Goal: Transaction & Acquisition: Subscribe to service/newsletter

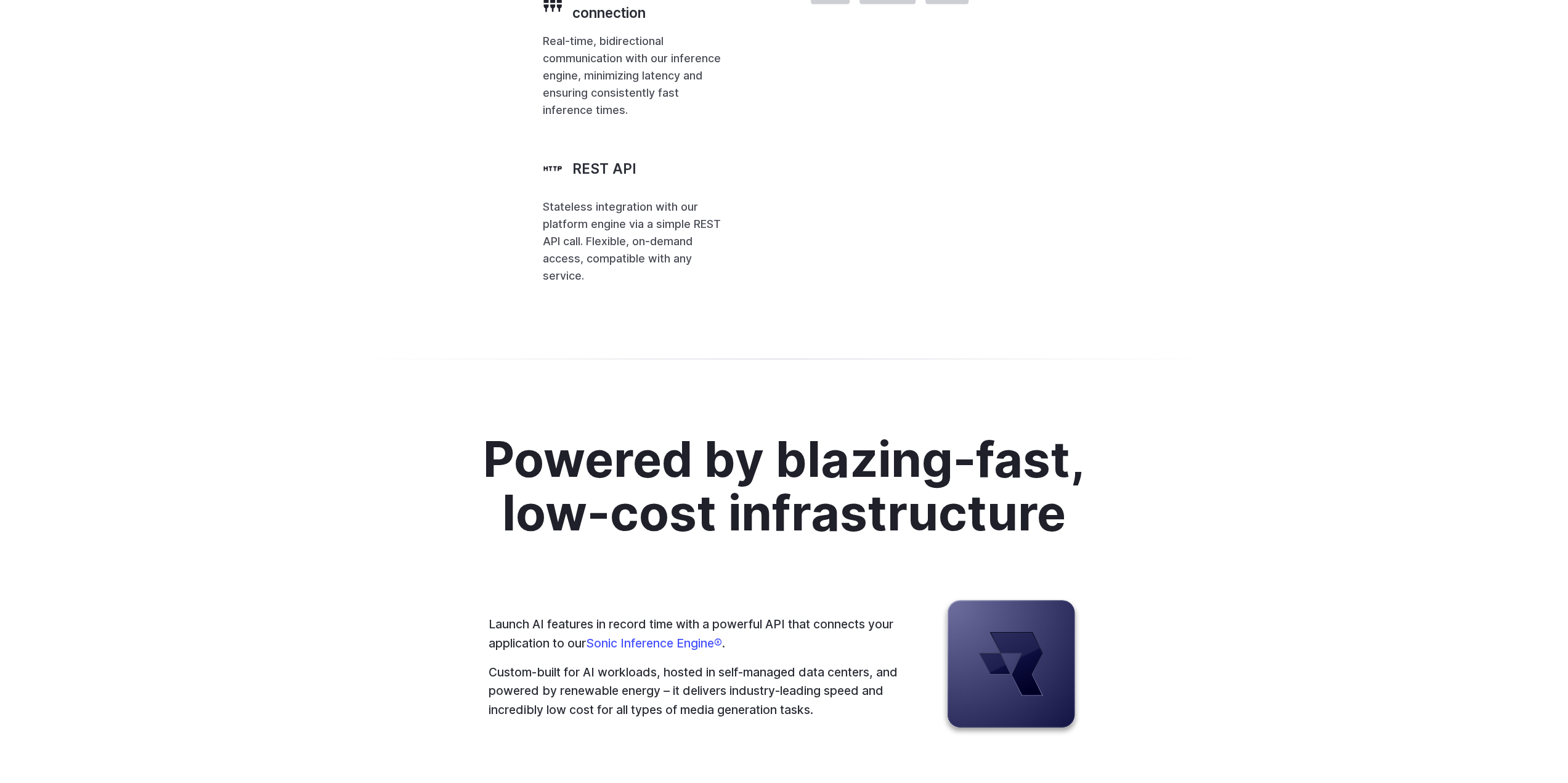
scroll to position [3204, 0]
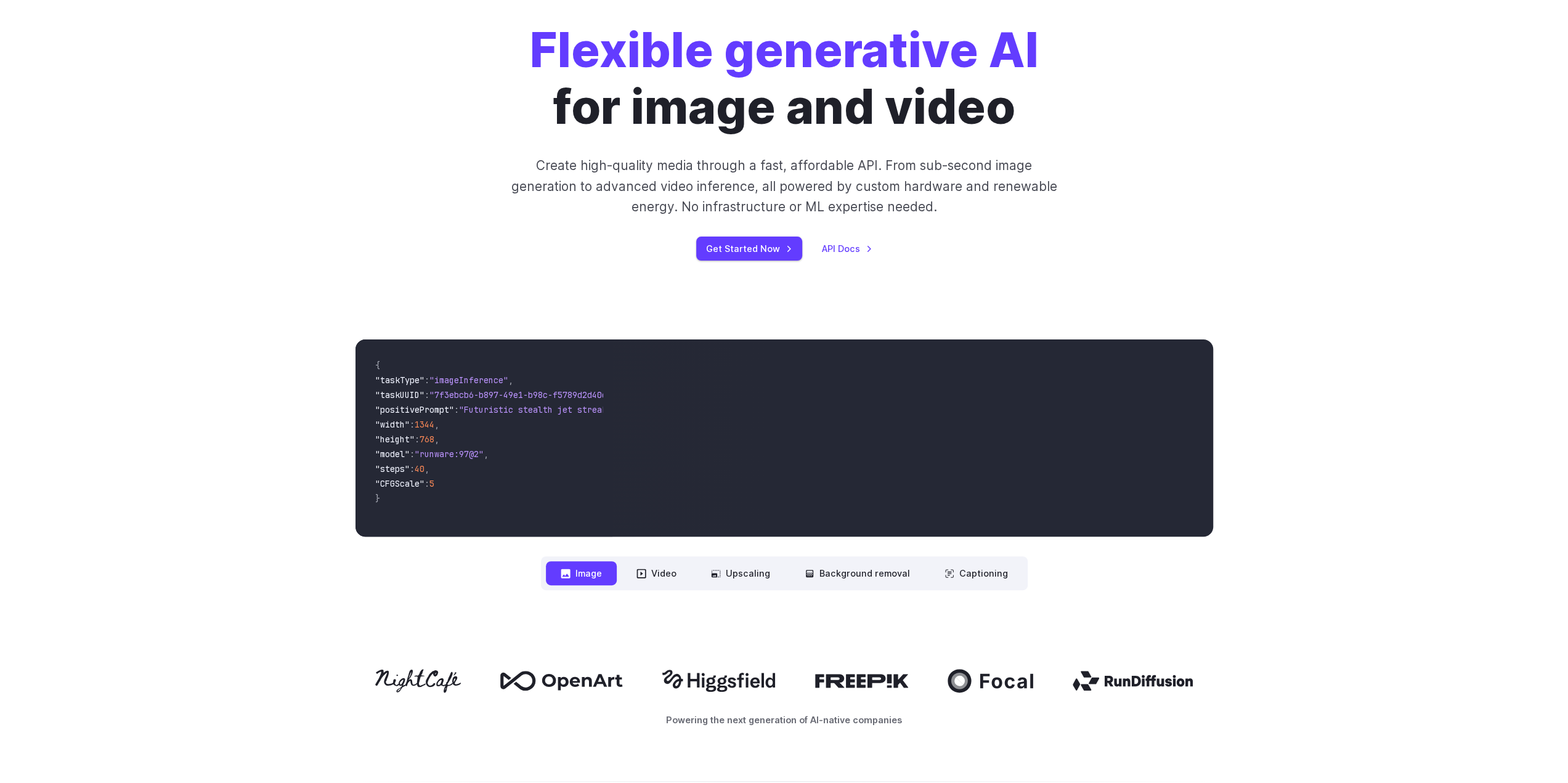
drag, startPoint x: 307, startPoint y: 295, endPoint x: 308, endPoint y: 74, distance: 221.0
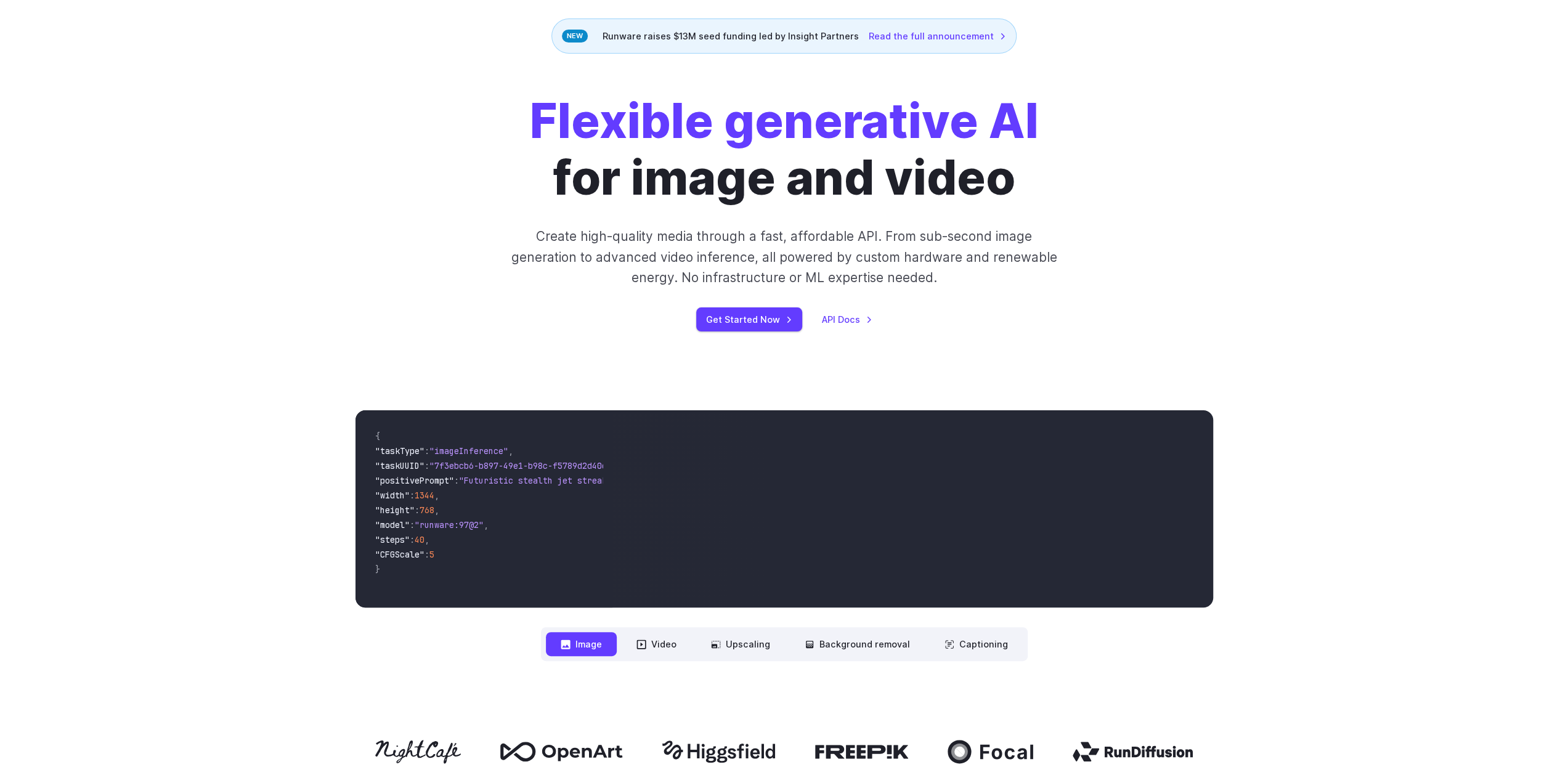
scroll to position [0, 0]
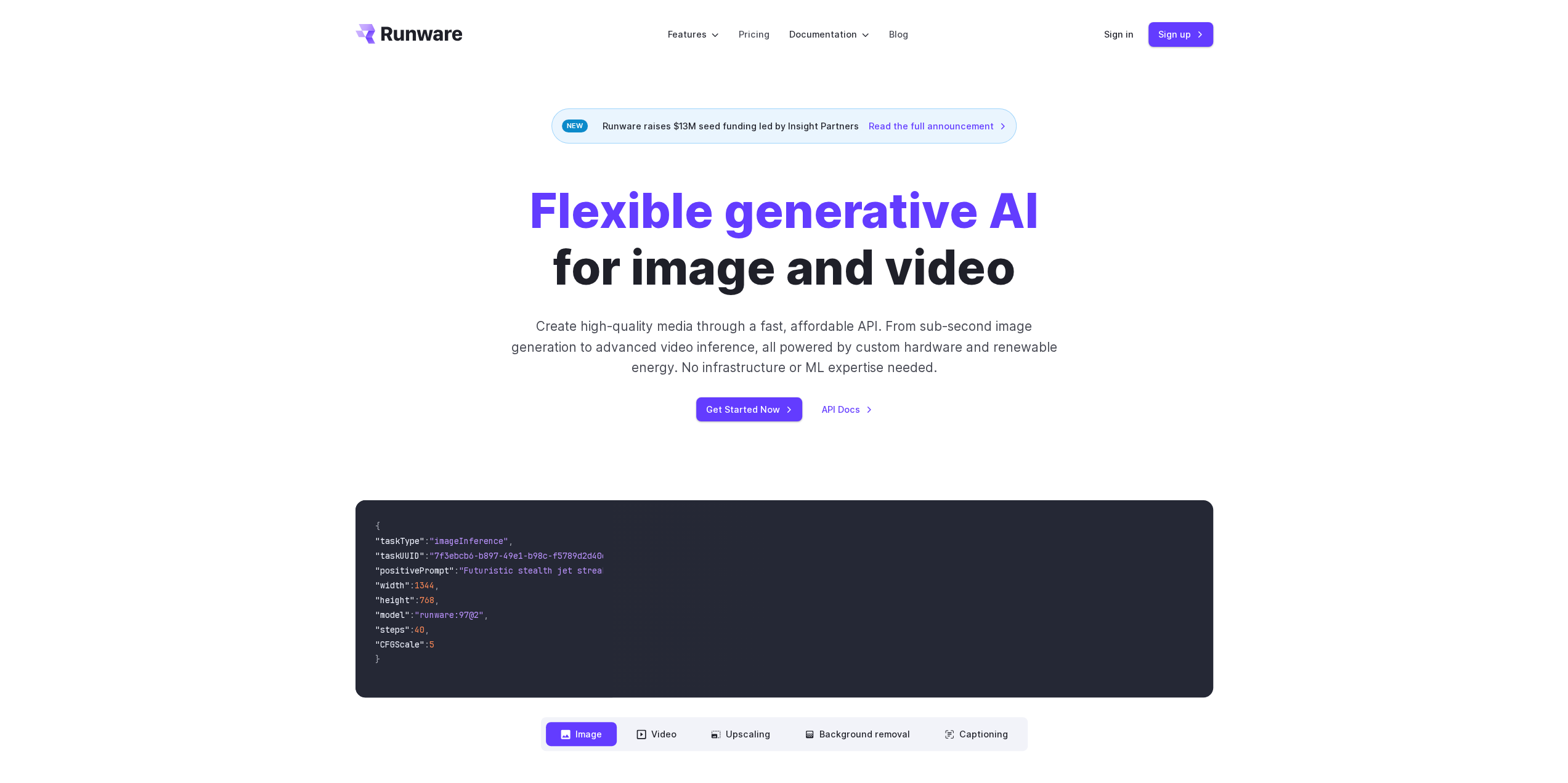
drag, startPoint x: 424, startPoint y: 218, endPoint x: 437, endPoint y: 212, distance: 14.3
click at [423, 218] on div "Flexible generative AI for image and video Create high-quality media through a …" at bounding box center [784, 302] width 858 height 238
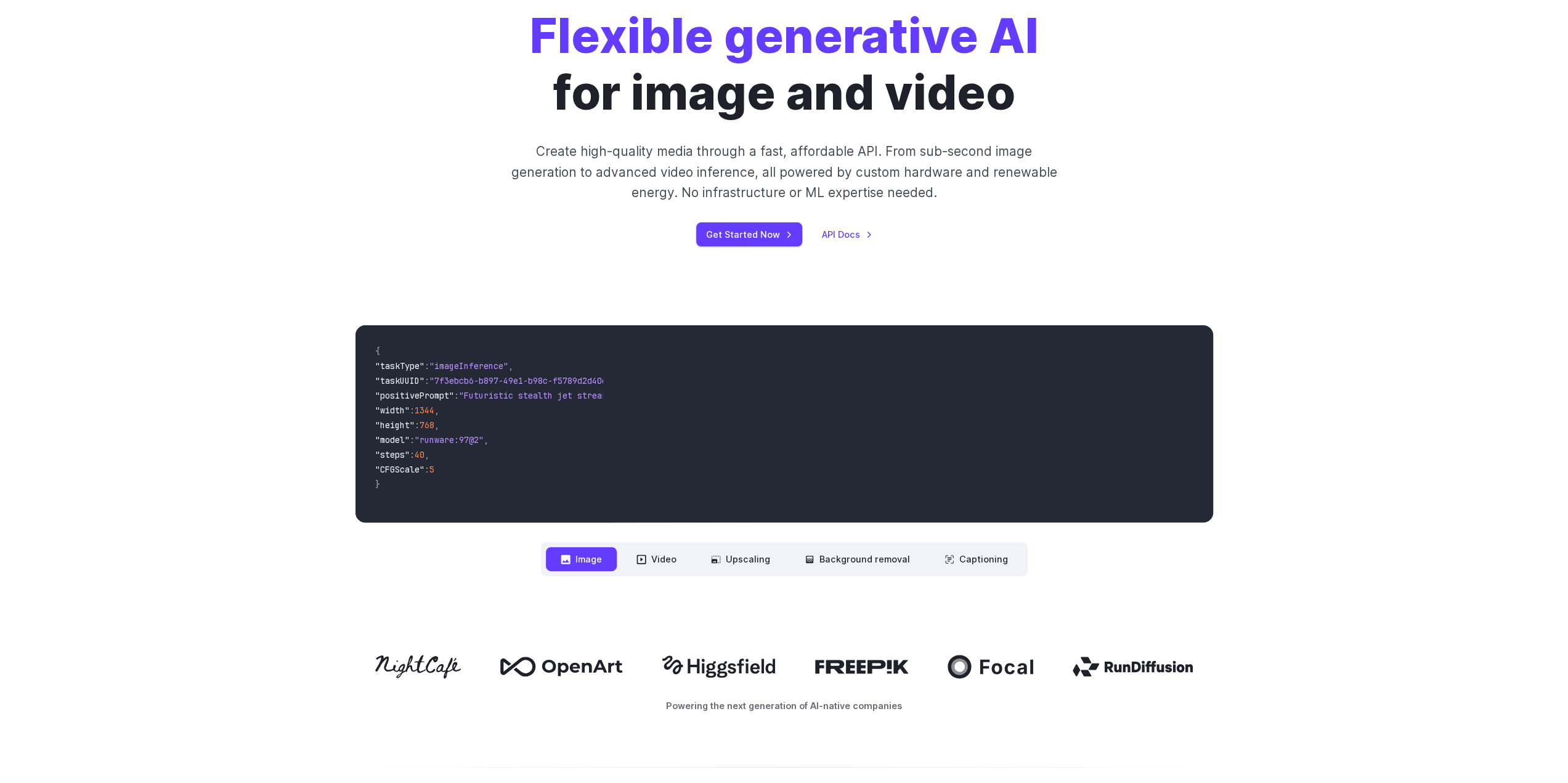
scroll to position [185, 0]
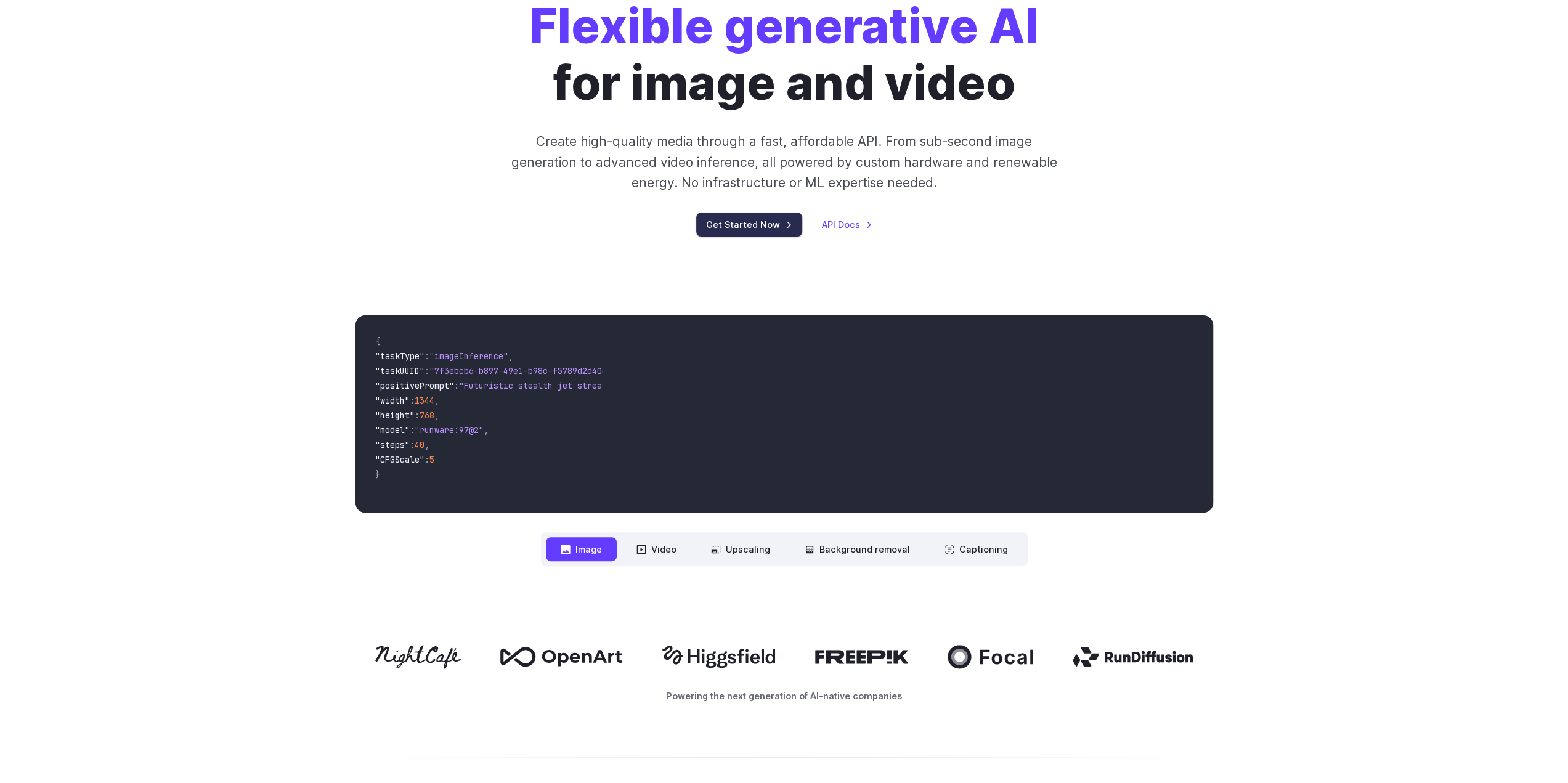
click at [746, 214] on link "Get Started Now" at bounding box center [749, 224] width 106 height 24
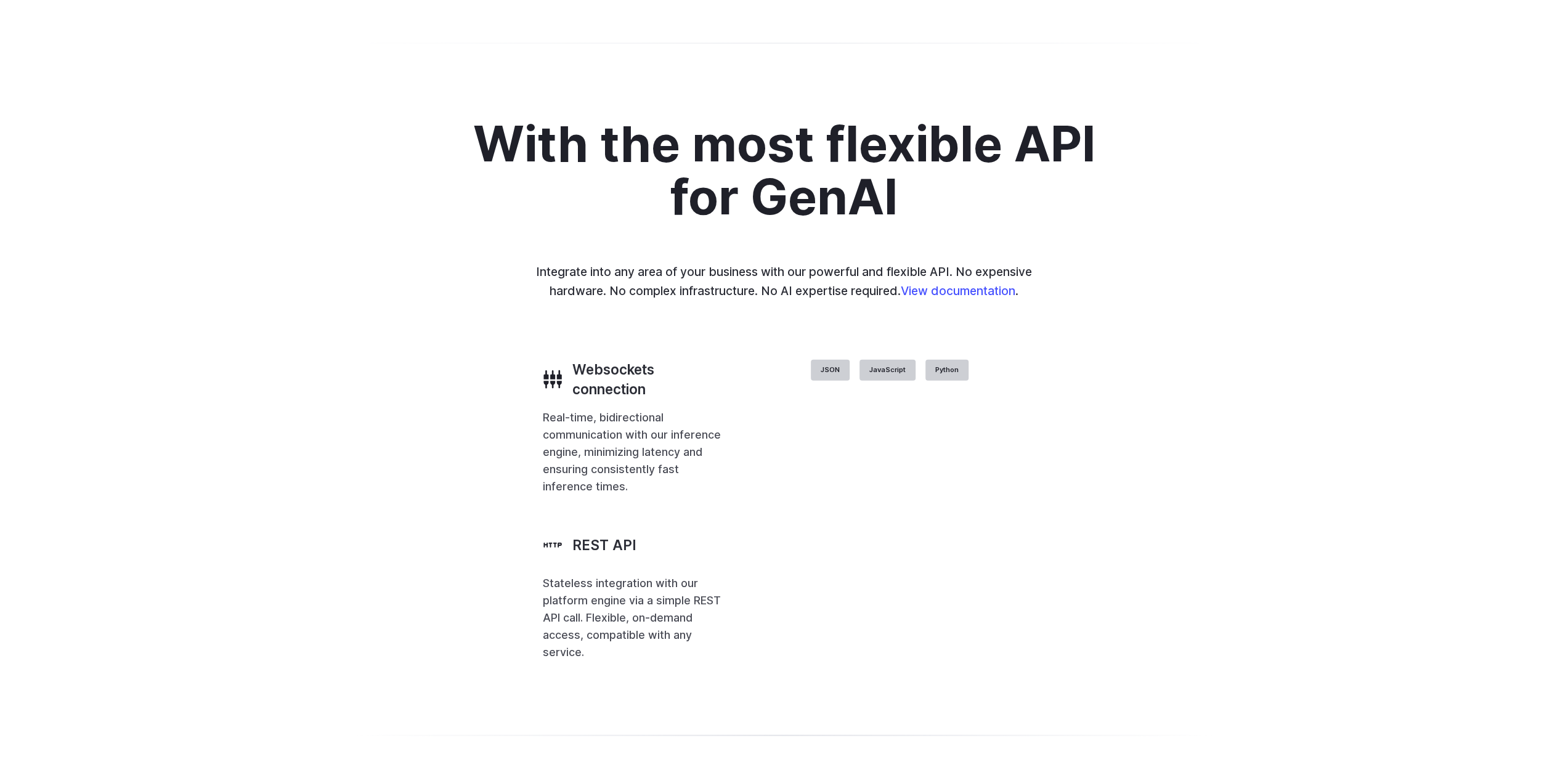
scroll to position [2402, 0]
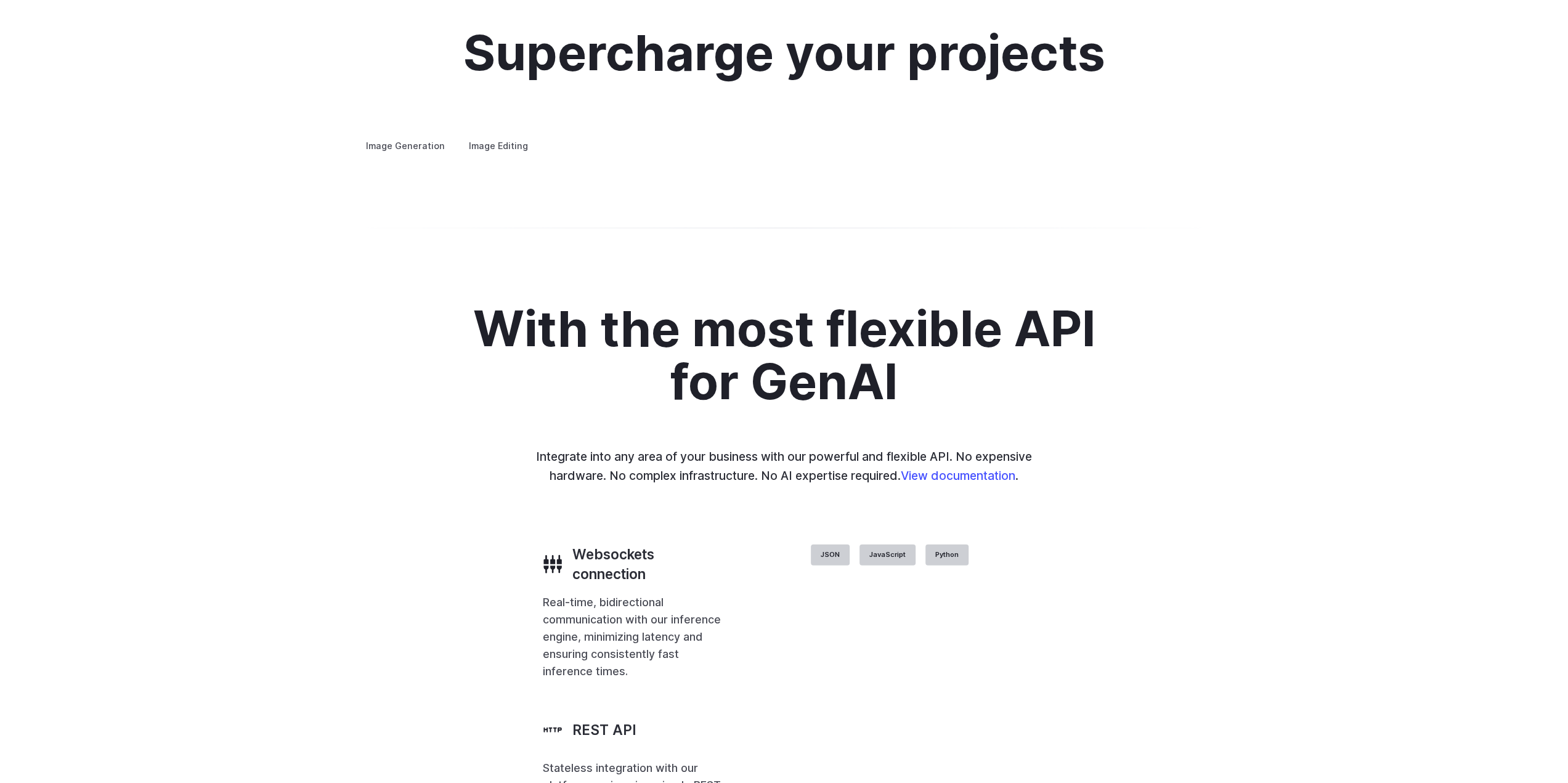
click at [0, 0] on button "Go to 1 of 4" at bounding box center [0, 0] width 0 height 0
click at [0, 0] on div at bounding box center [0, 0] width 0 height 0
click at [0, 0] on button "Go to 2 of 4" at bounding box center [0, 0] width 0 height 0
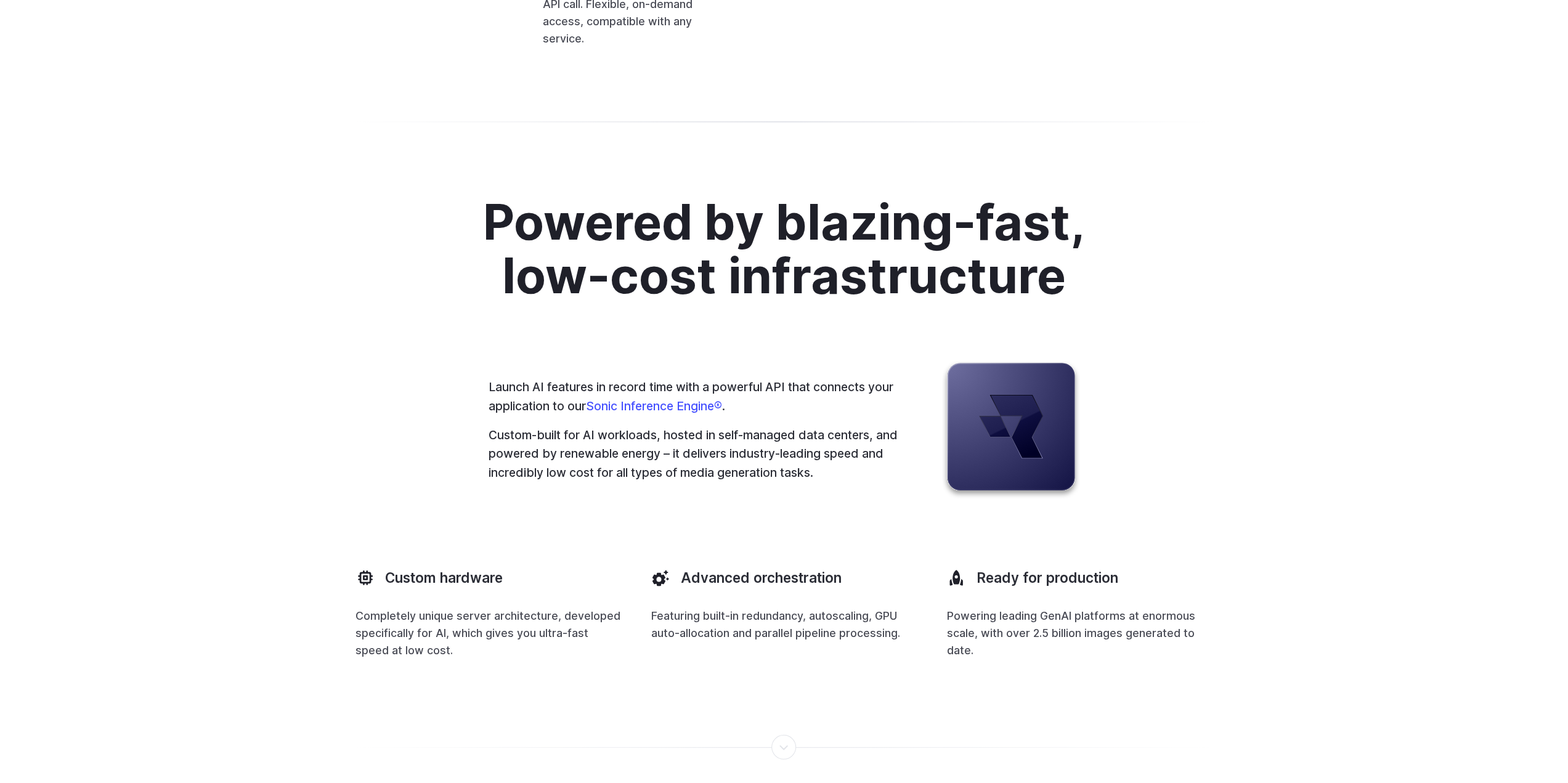
scroll to position [3080, 0]
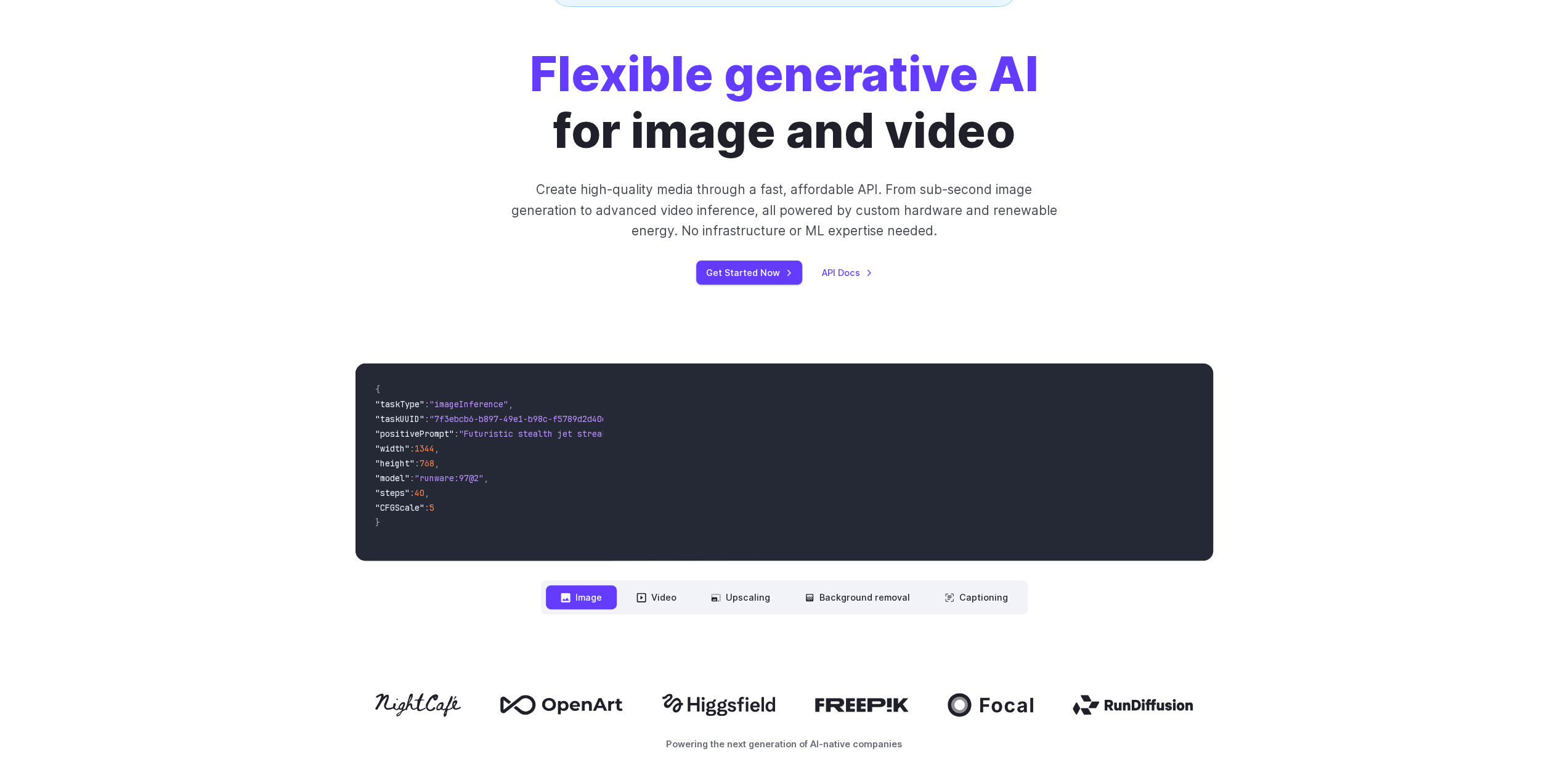
scroll to position [0, 0]
